Goal: Information Seeking & Learning: Learn about a topic

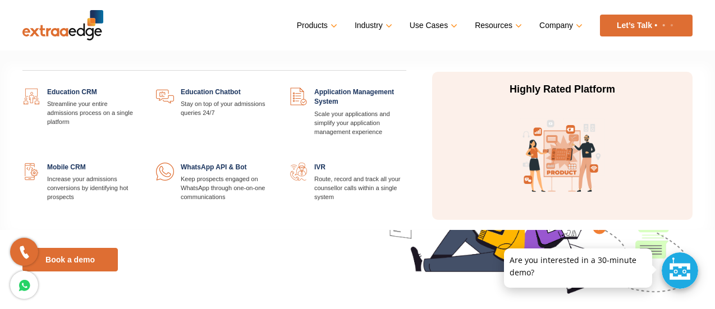
click at [406, 163] on link at bounding box center [406, 163] width 0 height 0
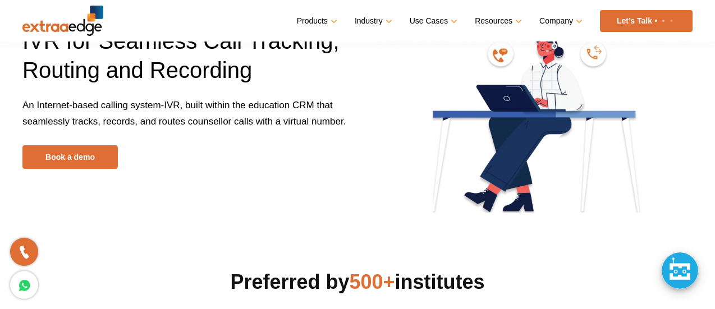
scroll to position [56, 0]
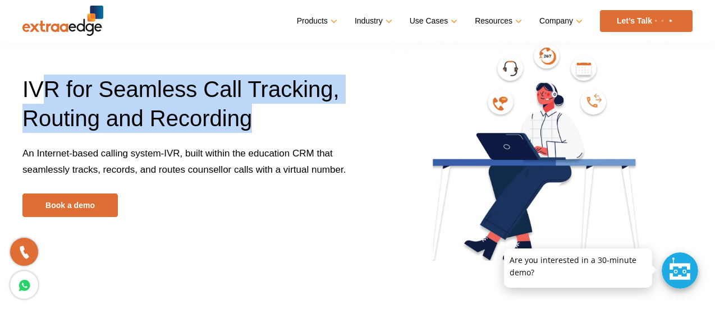
drag, startPoint x: 49, startPoint y: 94, endPoint x: 328, endPoint y: 121, distance: 279.5
click at [328, 121] on h1 "IVR for Seamless Call Tracking, Routing and Recording" at bounding box center [185, 110] width 326 height 71
click at [71, 121] on span "IVR for Seamless Call Tracking, Routing and Recording" at bounding box center [180, 104] width 317 height 54
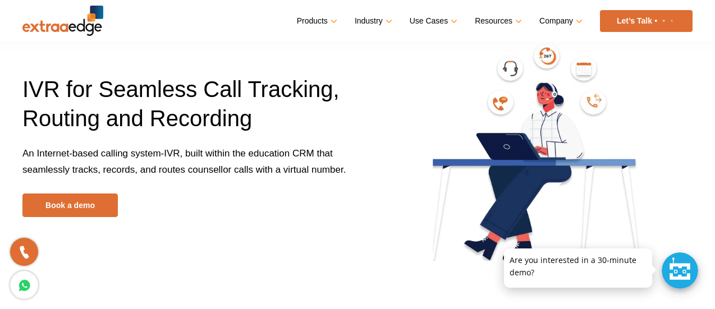
scroll to position [112, 0]
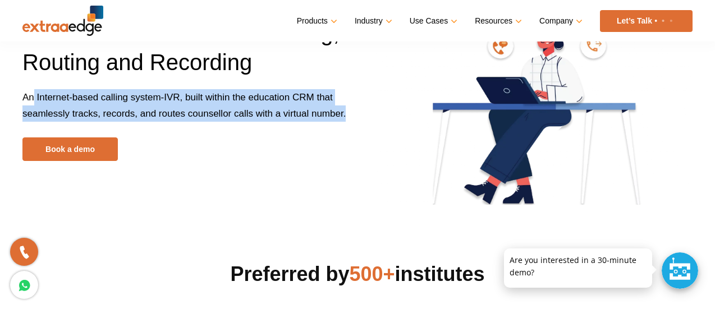
drag, startPoint x: 33, startPoint y: 96, endPoint x: 346, endPoint y: 123, distance: 314.2
click at [346, 123] on p "An Internet-based calling system-IVR, built within the education CRM that seaml…" at bounding box center [185, 113] width 326 height 48
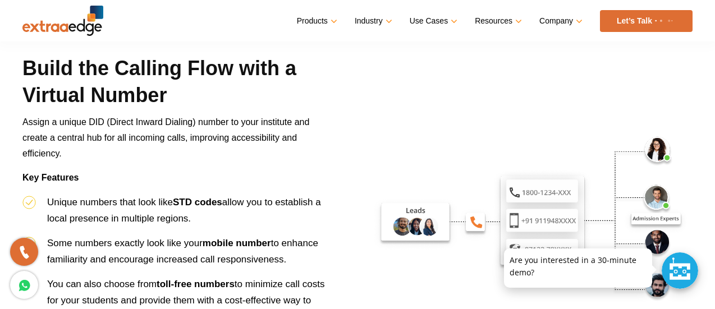
scroll to position [617, 0]
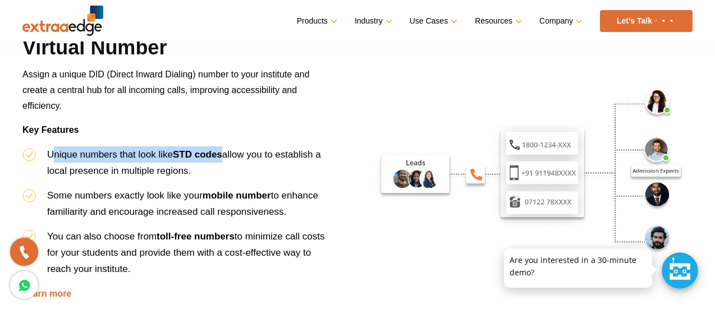
drag, startPoint x: 52, startPoint y: 155, endPoint x: 223, endPoint y: 150, distance: 171.2
click at [223, 150] on li "Unique numbers that look like STD codes allow you to establish a local presence…" at bounding box center [178, 166] width 313 height 41
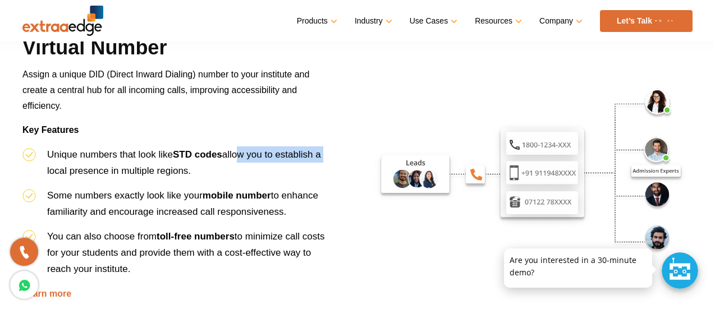
drag, startPoint x: 236, startPoint y: 151, endPoint x: 323, endPoint y: 150, distance: 87.0
click at [321, 150] on span "allow you to establish a local presence in multiple regions." at bounding box center [184, 162] width 274 height 27
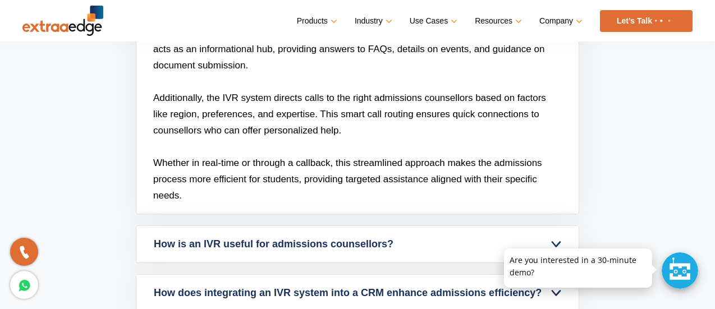
scroll to position [3254, 0]
